Goal: Task Accomplishment & Management: Manage account settings

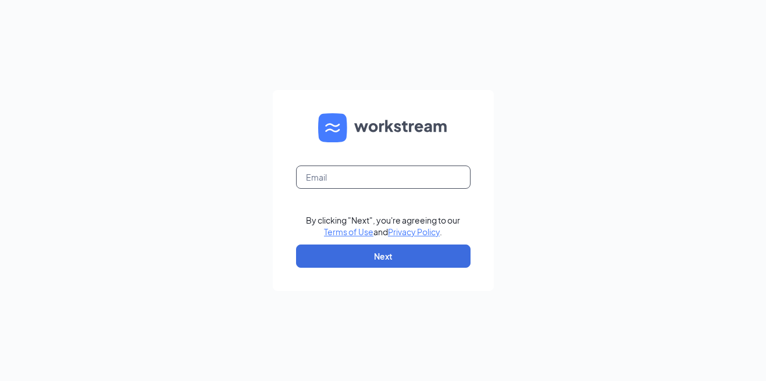
click at [337, 182] on input "text" at bounding box center [383, 177] width 174 height 23
type input "[PERSON_NAME][EMAIL_ADDRESS][DOMAIN_NAME]"
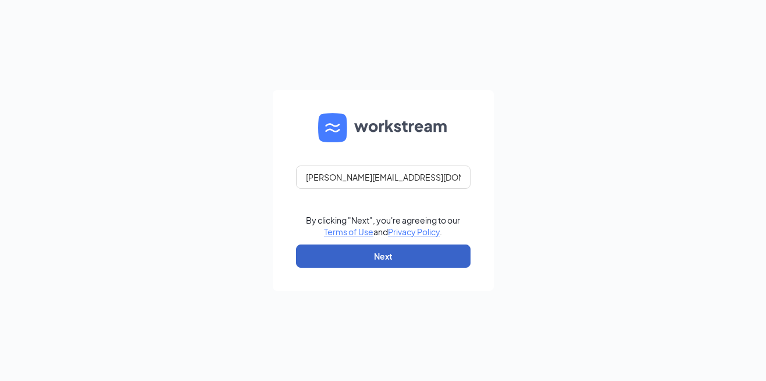
click at [355, 248] on button "Next" at bounding box center [383, 256] width 174 height 23
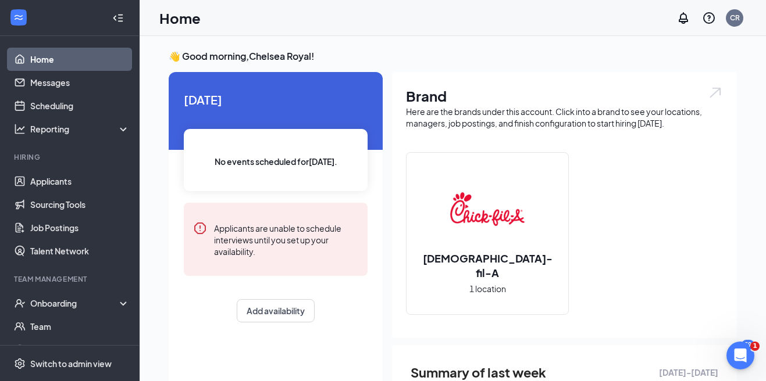
scroll to position [12, 0]
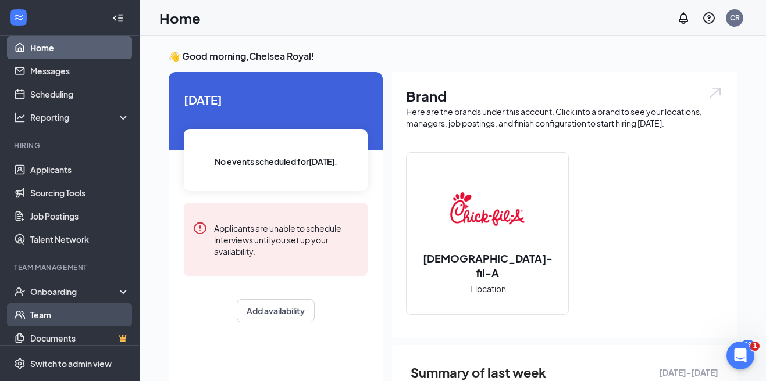
click at [60, 308] on link "Team" at bounding box center [79, 314] width 99 height 23
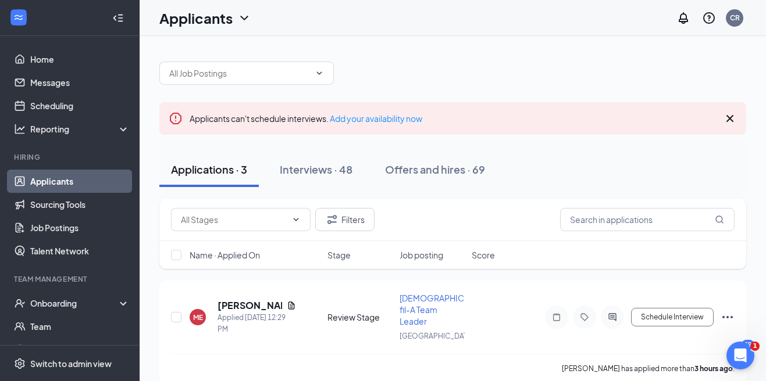
scroll to position [128, 0]
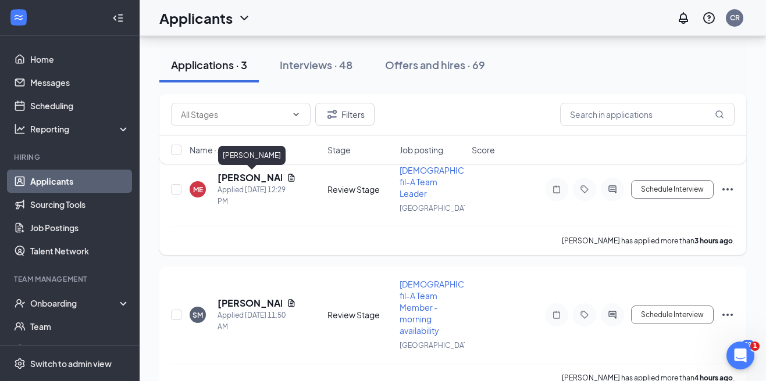
click at [243, 181] on h5 "Morigene Edson" at bounding box center [249, 177] width 65 height 13
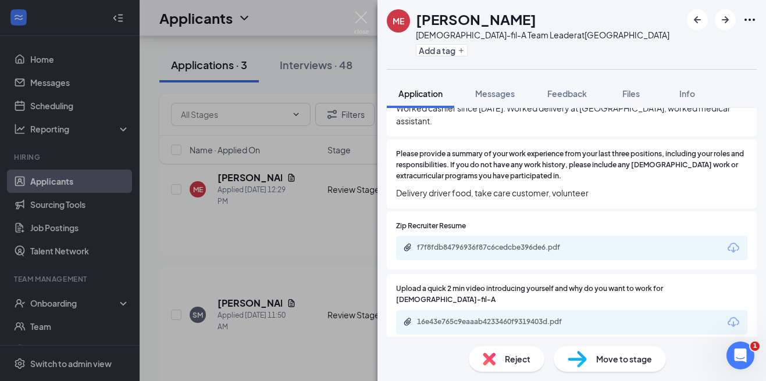
scroll to position [539, 0]
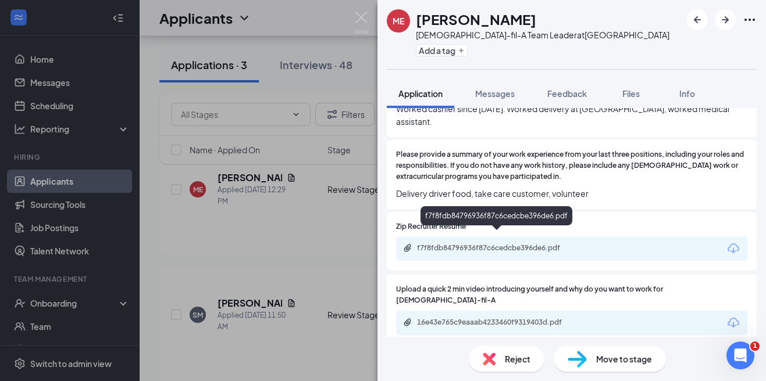
click at [511, 244] on div "f7f8fdb84796936f87c6cedcbe396de6.pdf" at bounding box center [498, 248] width 163 height 9
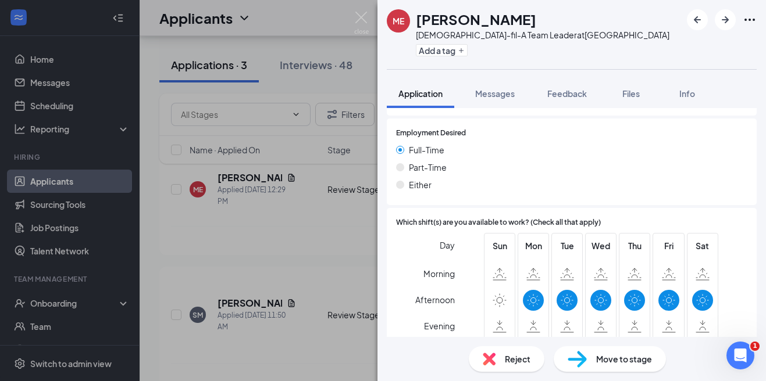
scroll to position [852, 0]
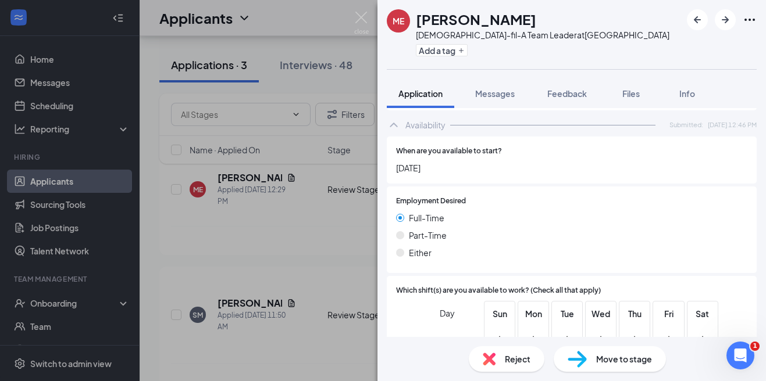
click at [505, 363] on span "Reject" at bounding box center [518, 359] width 26 height 13
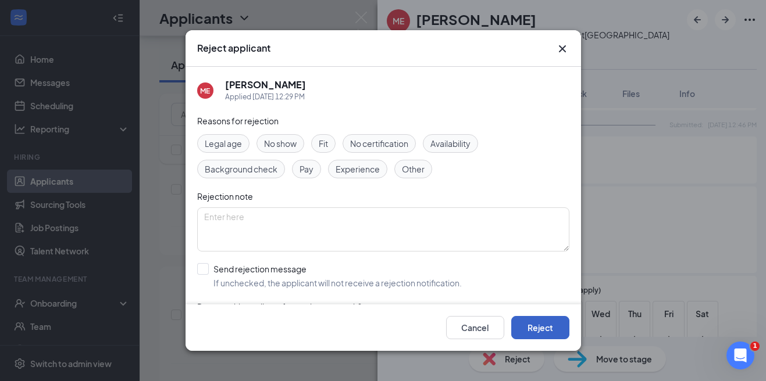
click at [525, 327] on button "Reject" at bounding box center [540, 327] width 58 height 23
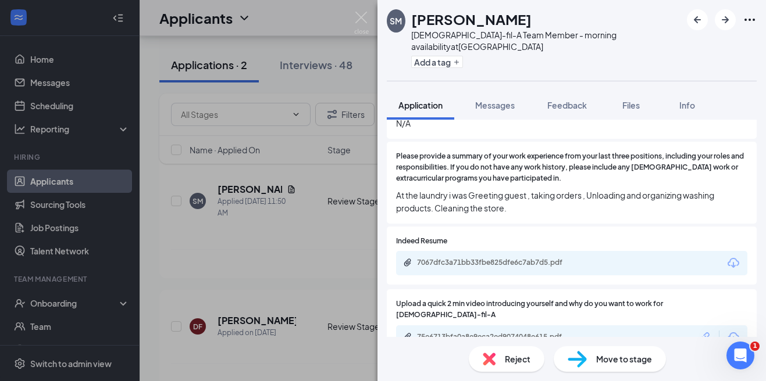
scroll to position [552, 0]
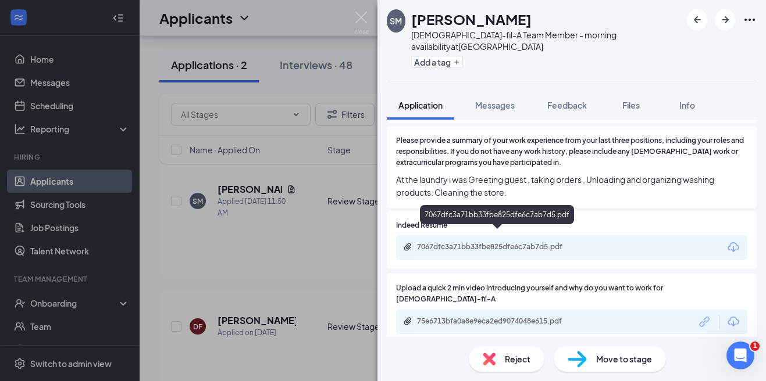
click at [489, 242] on div "7067dfc3a71bb33fbe825dfe6c7ab7d5.pdf" at bounding box center [498, 246] width 163 height 9
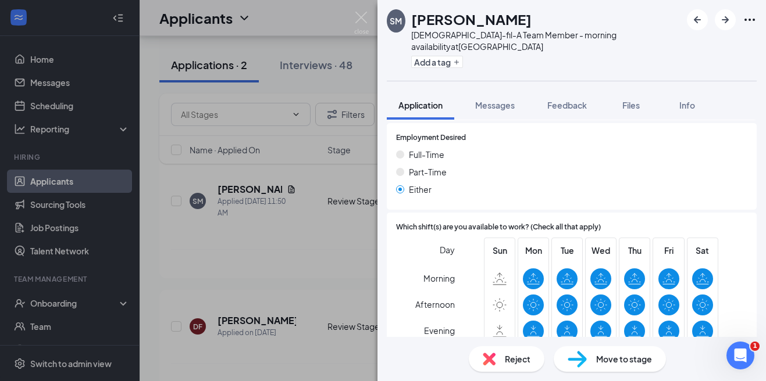
scroll to position [882, 0]
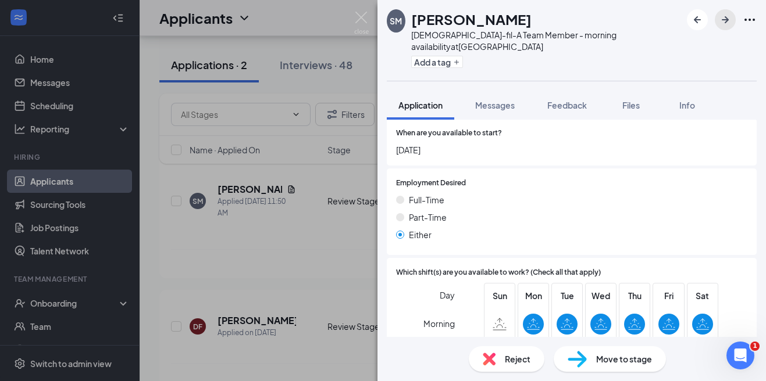
click at [721, 22] on icon "ArrowRight" at bounding box center [725, 20] width 14 height 14
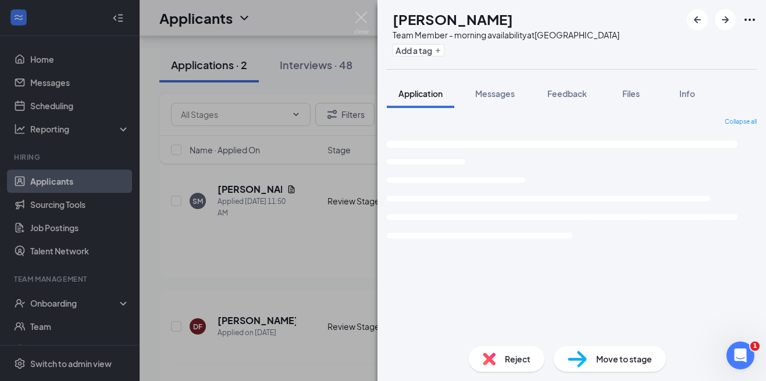
click at [342, 123] on div "DF Dequan Foxworth Team Member - morning availability at Northlake Boulevard Ad…" at bounding box center [383, 190] width 766 height 381
